Goal: Manage account settings

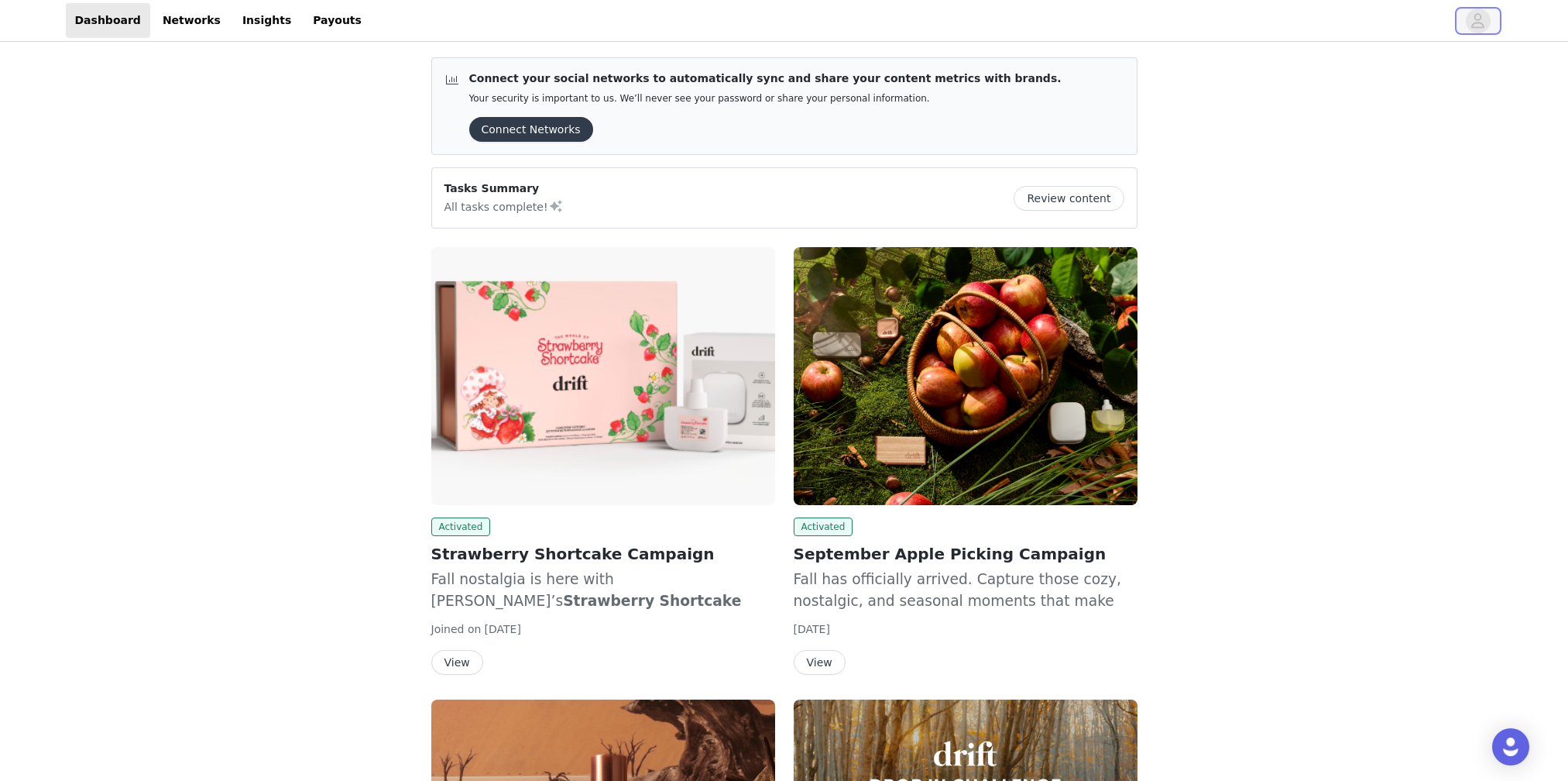
click at [1489, 30] on button "button" at bounding box center [1477, 20] width 43 height 25
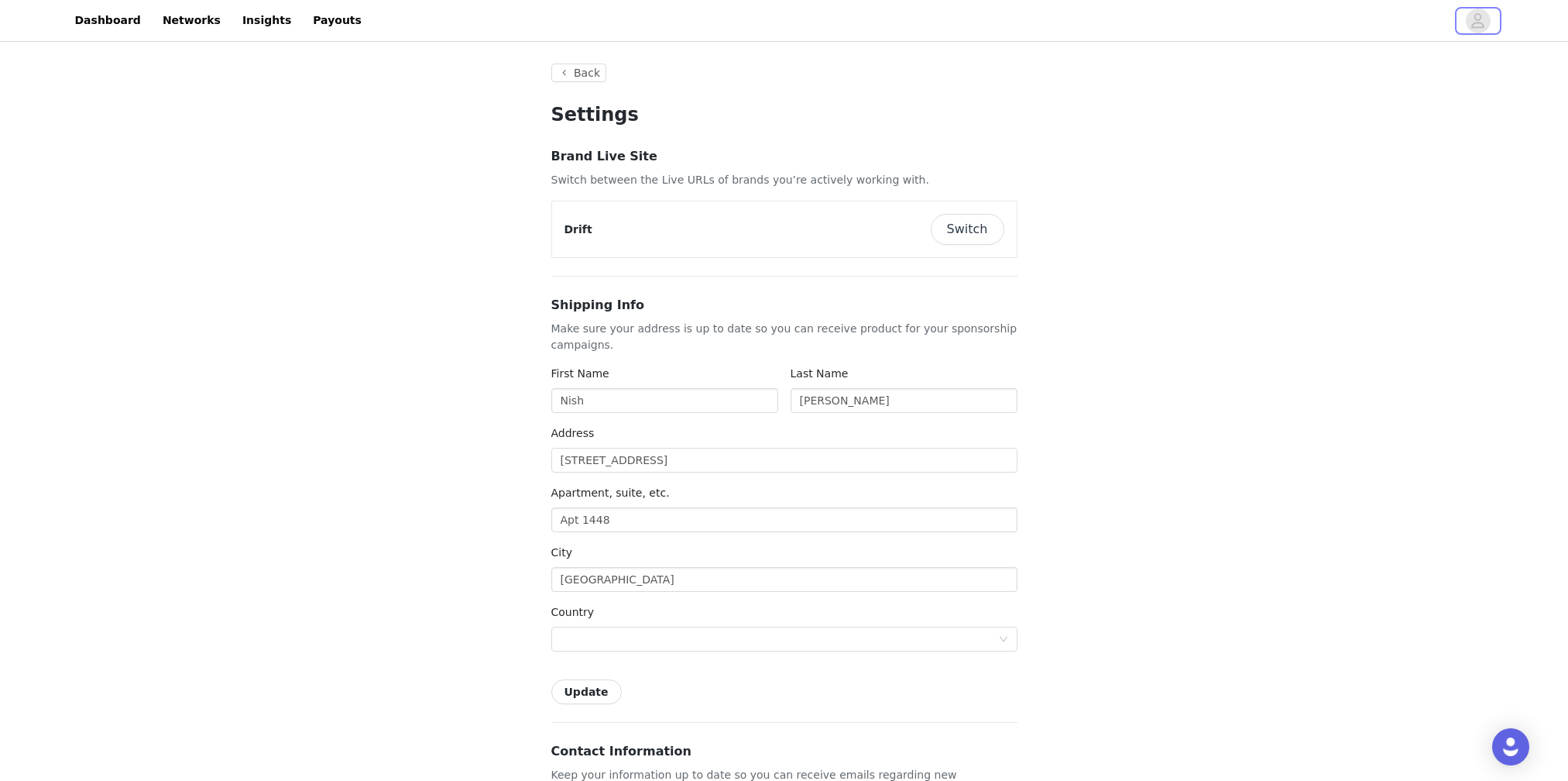
type input "+1 ([GEOGRAPHIC_DATA])"
click at [966, 210] on div "Drift Switch" at bounding box center [784, 230] width 464 height 56
click at [972, 231] on button "Switch" at bounding box center [967, 229] width 74 height 31
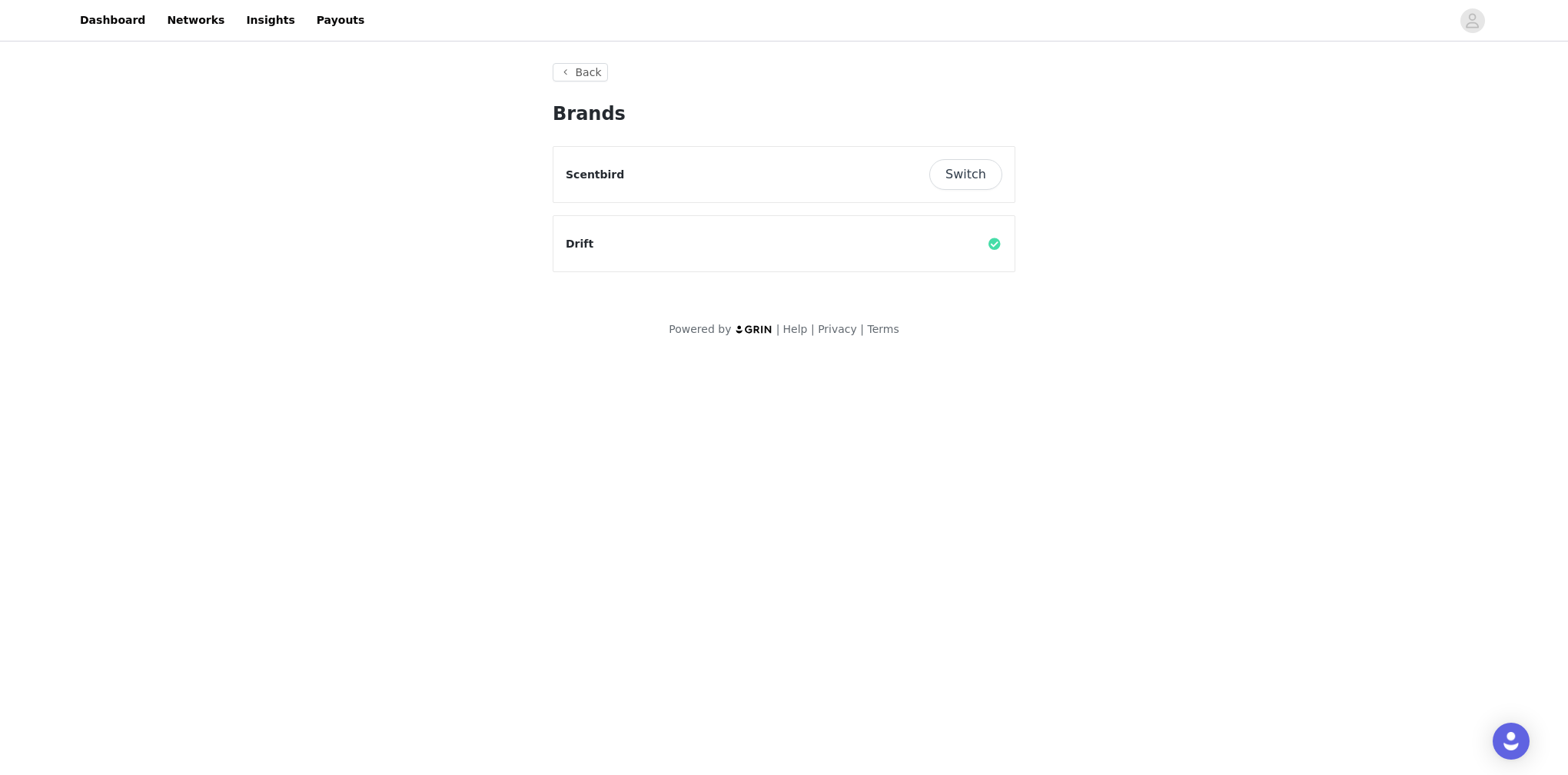
click at [985, 176] on button "Switch" at bounding box center [965, 174] width 73 height 31
